Goal: Task Accomplishment & Management: Manage account settings

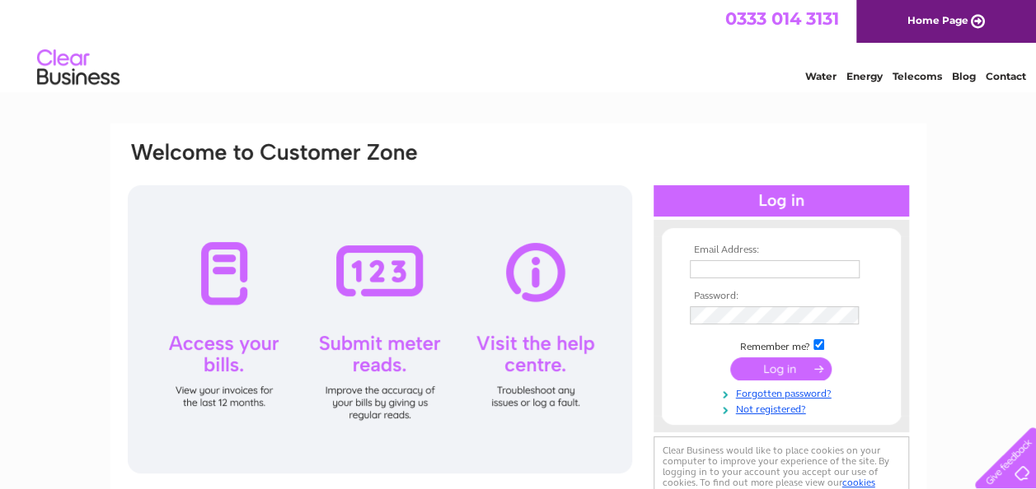
type input "keith.palmer7@gmail.com"
click at [767, 364] on input "submit" at bounding box center [780, 369] width 101 height 23
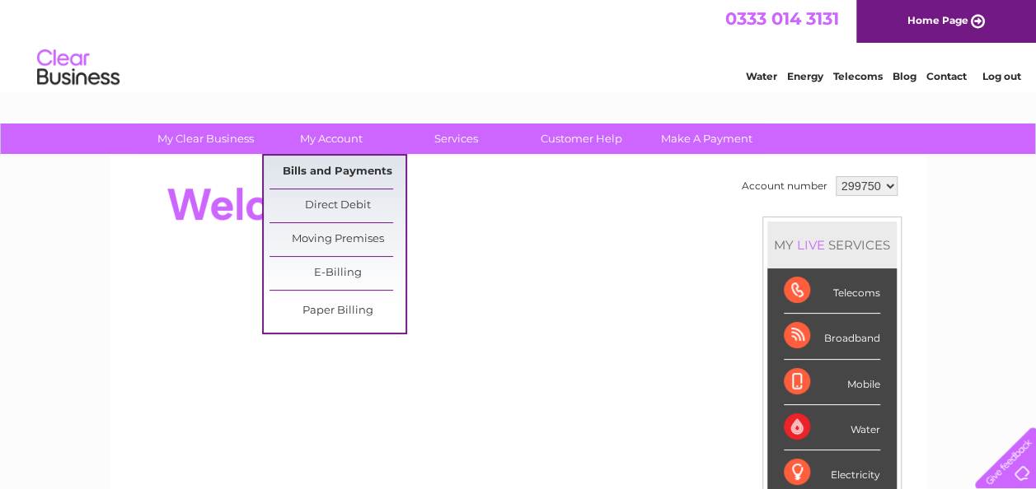
click at [328, 170] on link "Bills and Payments" at bounding box center [337, 172] width 136 height 33
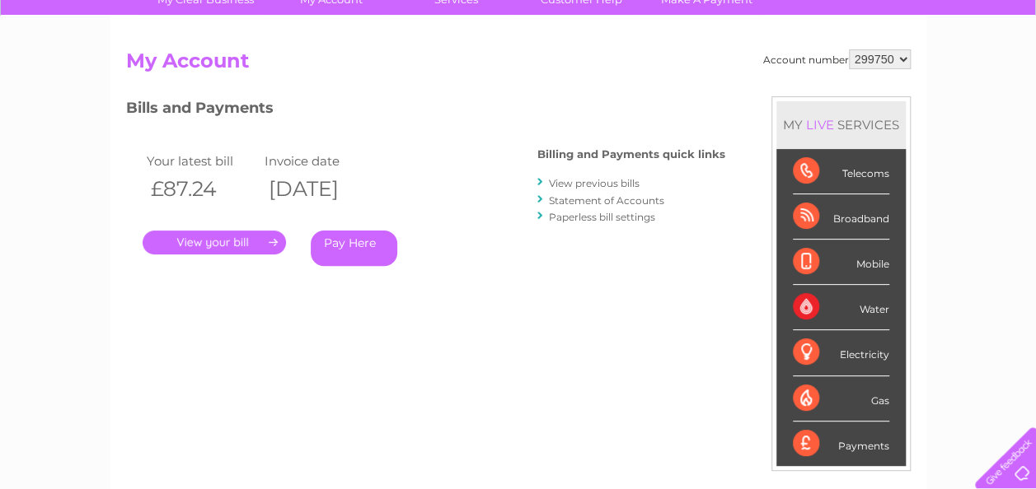
scroll to position [176, 0]
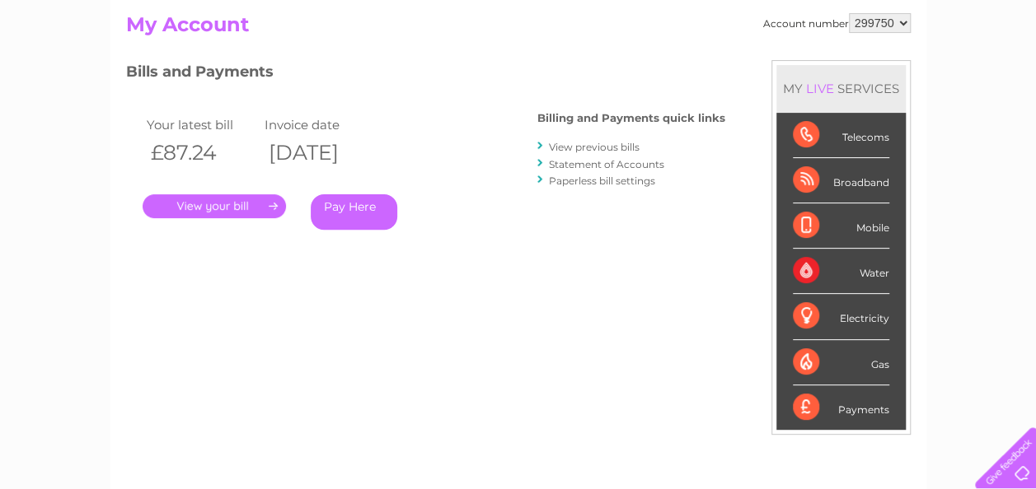
click at [582, 143] on link "View previous bills" at bounding box center [594, 147] width 91 height 12
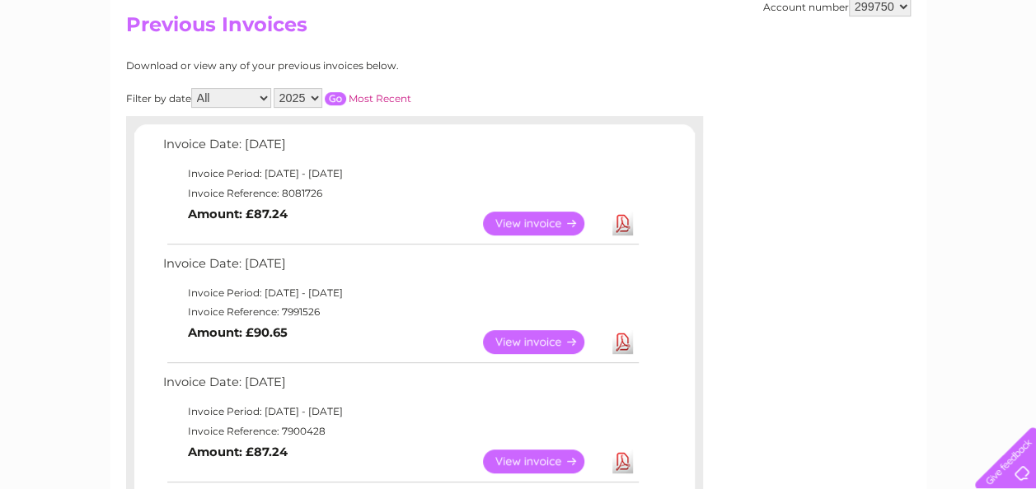
scroll to position [186, 0]
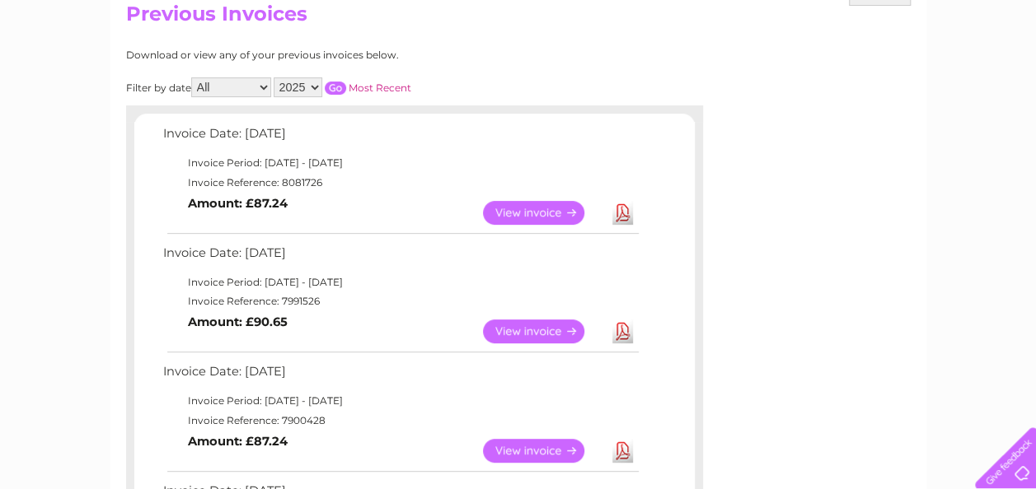
click at [518, 215] on link "View" at bounding box center [543, 213] width 121 height 24
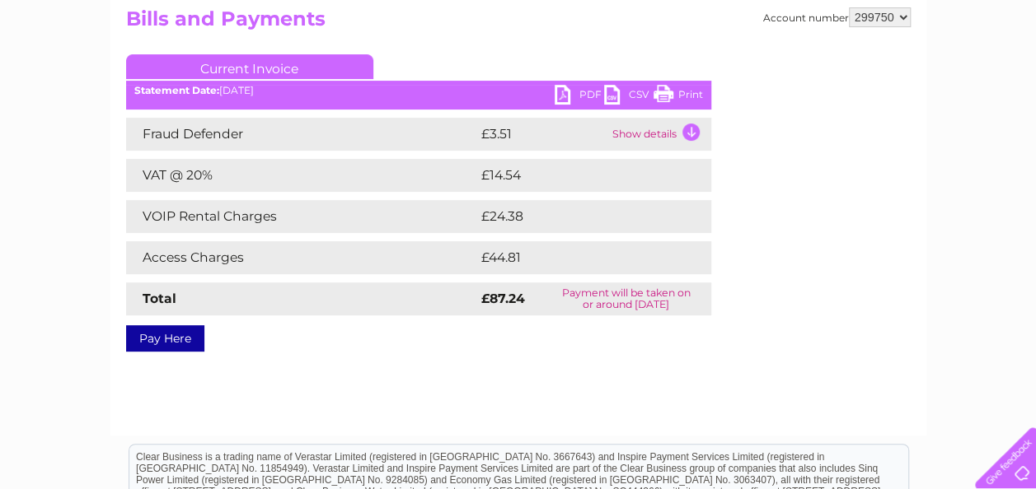
scroll to position [198, 0]
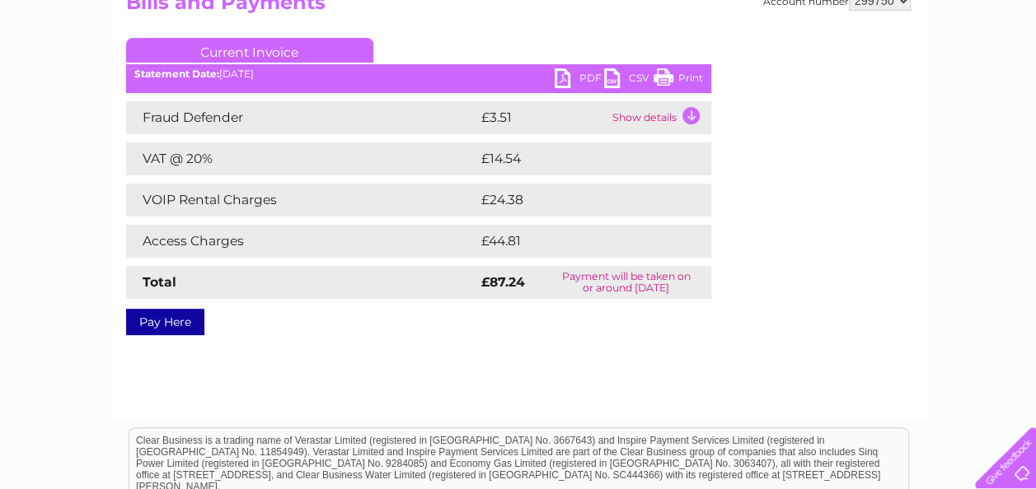
click at [691, 119] on td "Show details" at bounding box center [659, 117] width 103 height 33
